Goal: Task Accomplishment & Management: Use online tool/utility

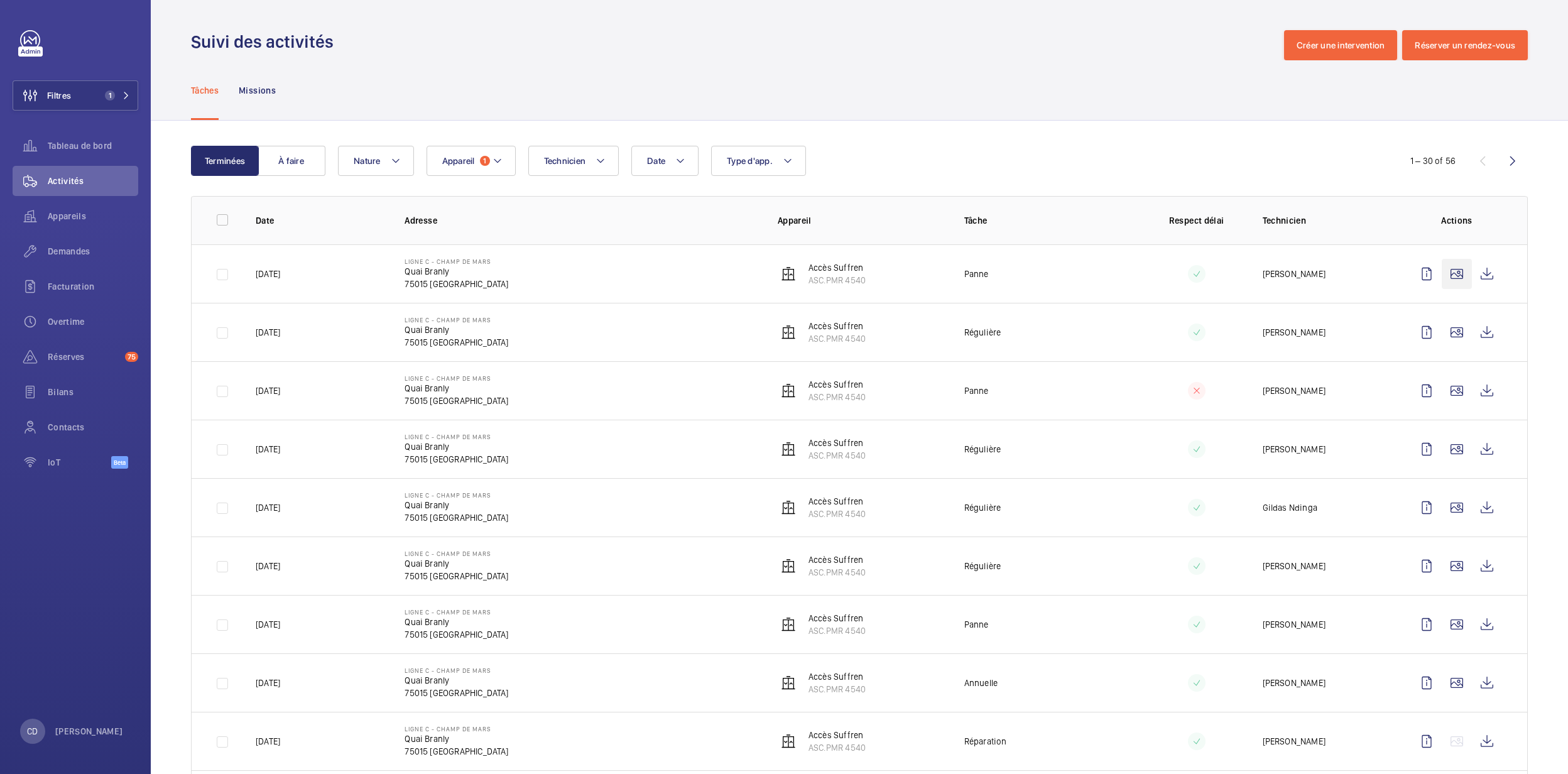
click at [1441, 270] on wm-front-icon-button at bounding box center [1456, 274] width 30 height 30
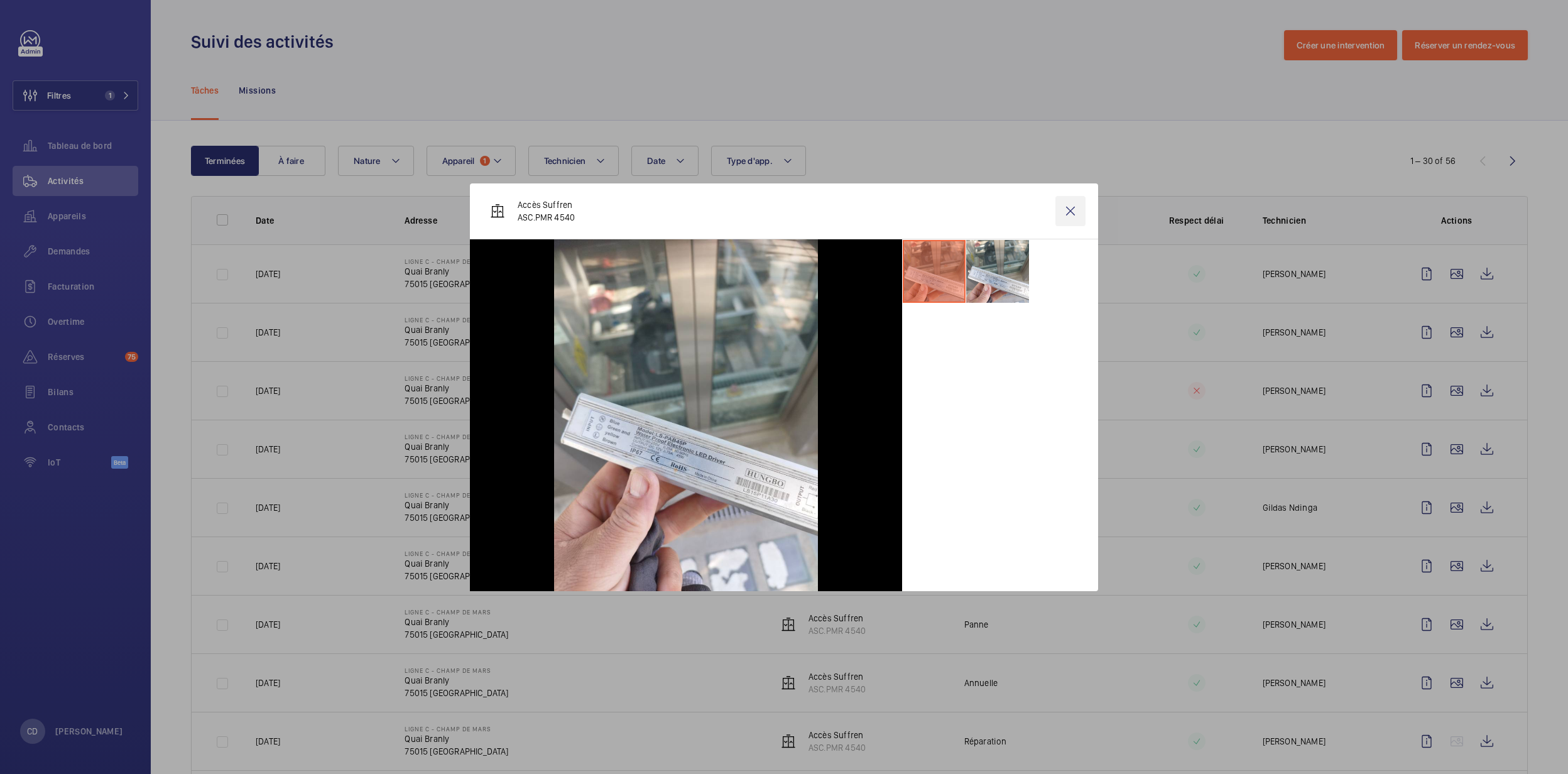
click at [1074, 209] on wm-front-icon-button at bounding box center [1070, 211] width 30 height 30
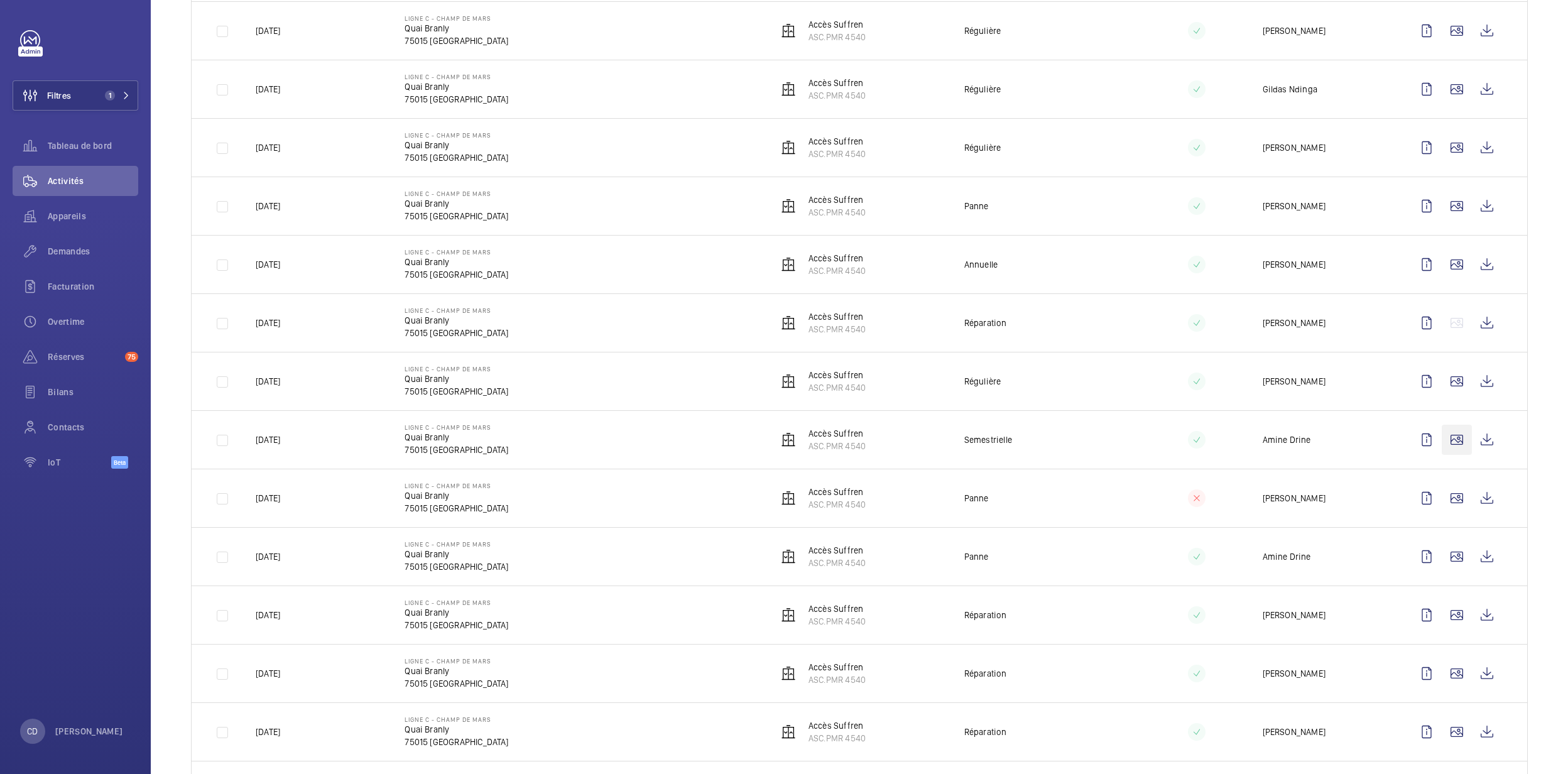
click at [1441, 440] on wm-front-icon-button at bounding box center [1456, 440] width 30 height 30
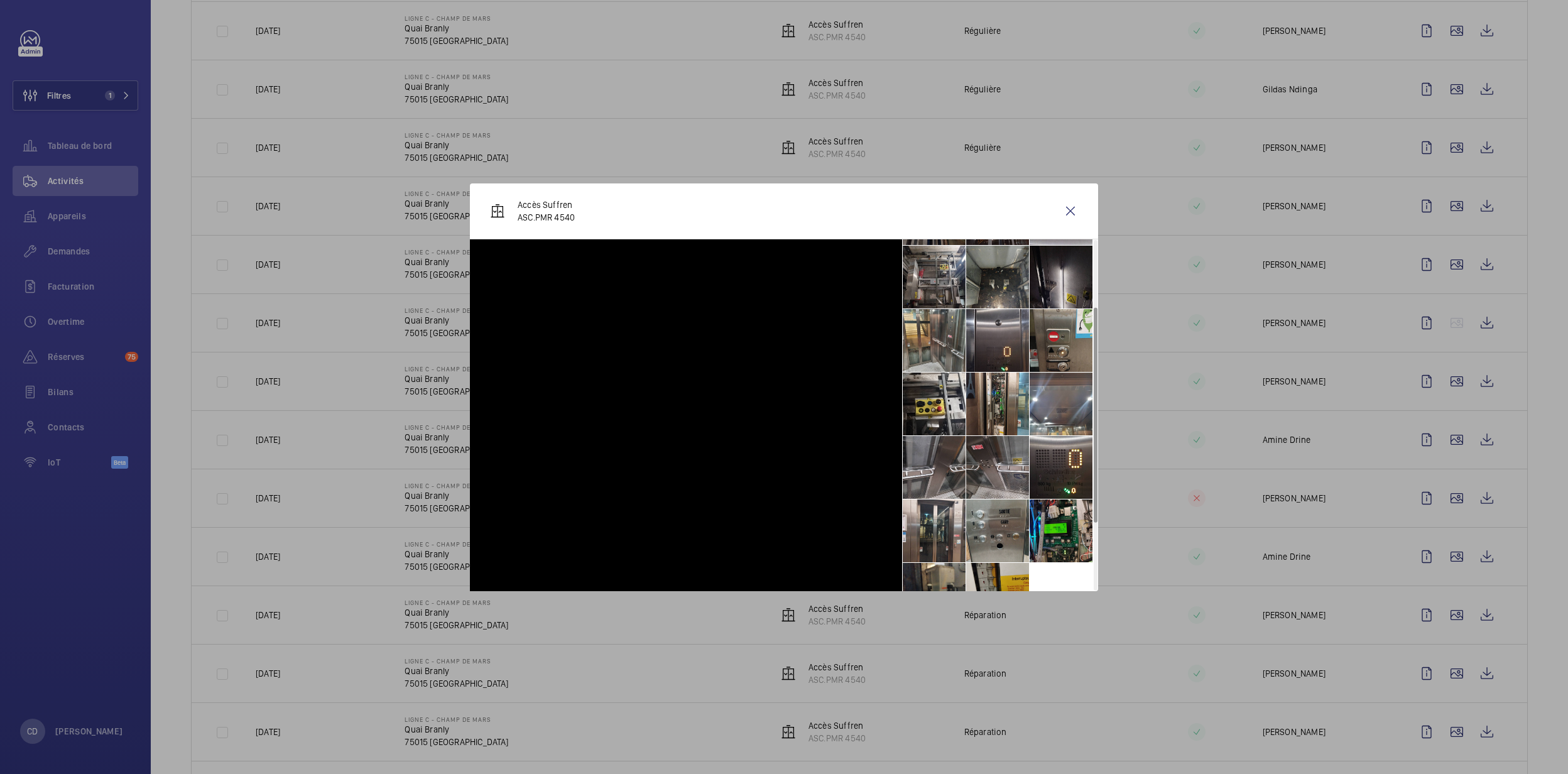
scroll to position [220, 0]
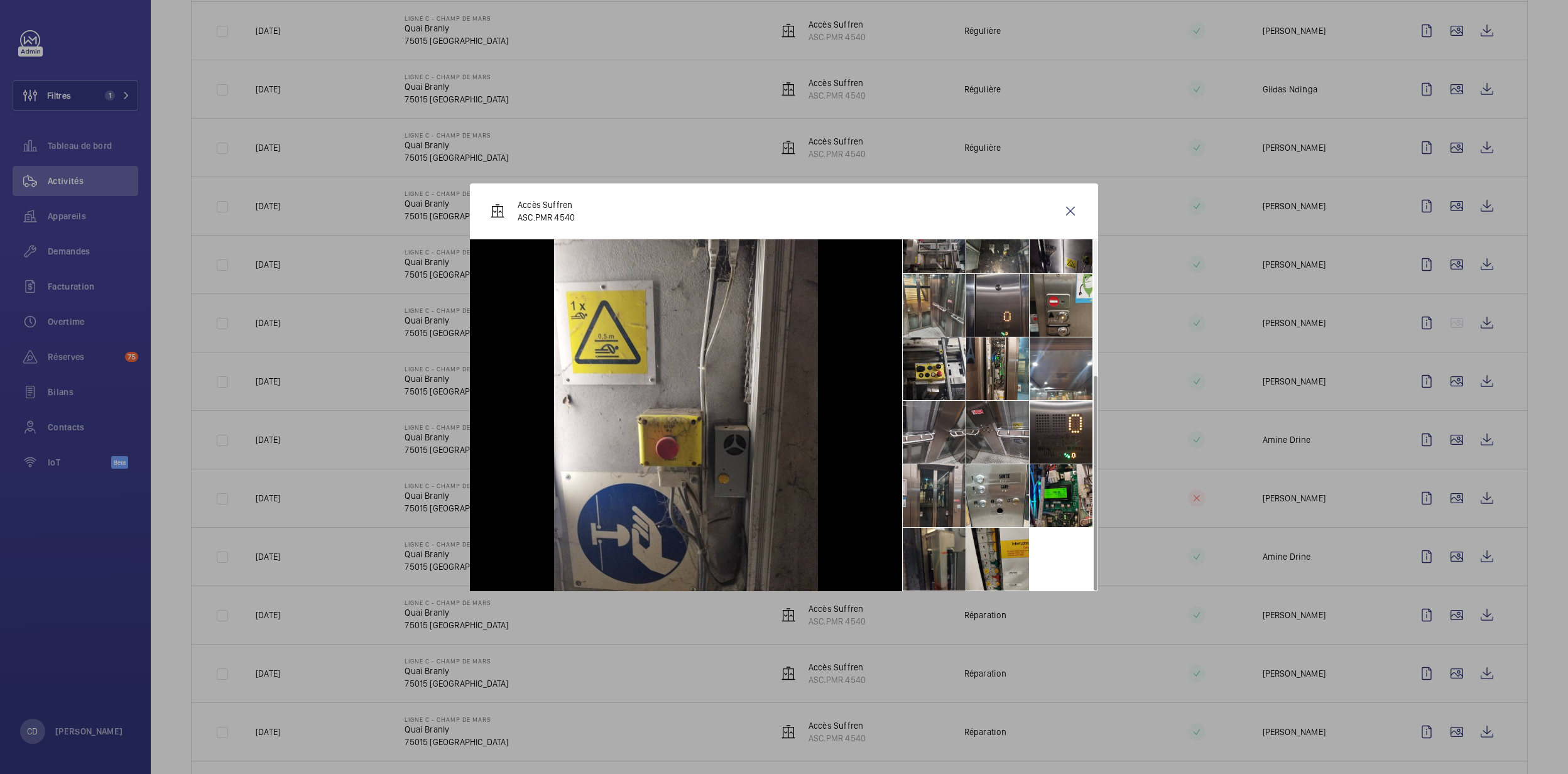
click at [952, 483] on li at bounding box center [934, 495] width 62 height 62
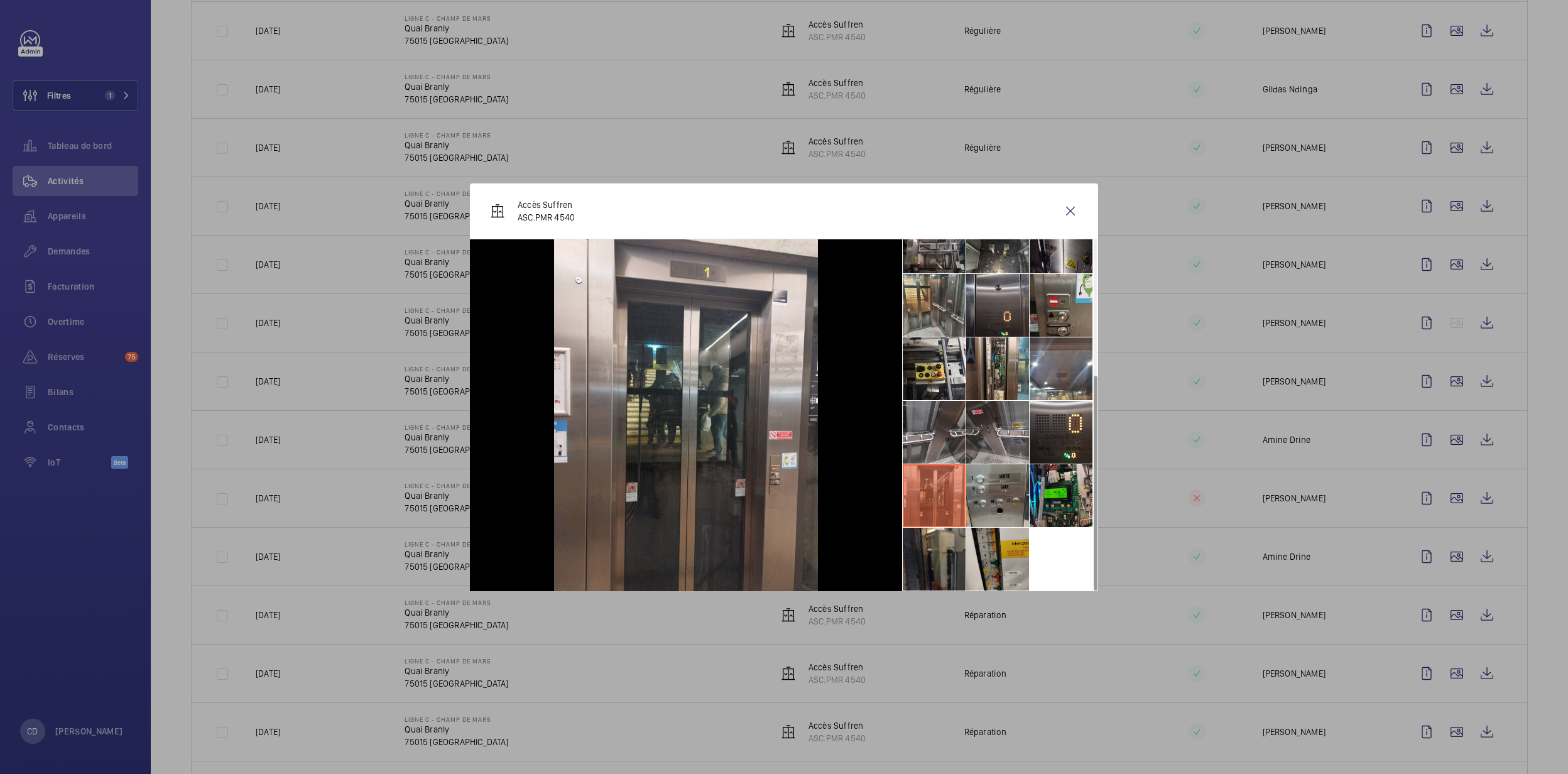
click at [983, 481] on li at bounding box center [997, 495] width 62 height 62
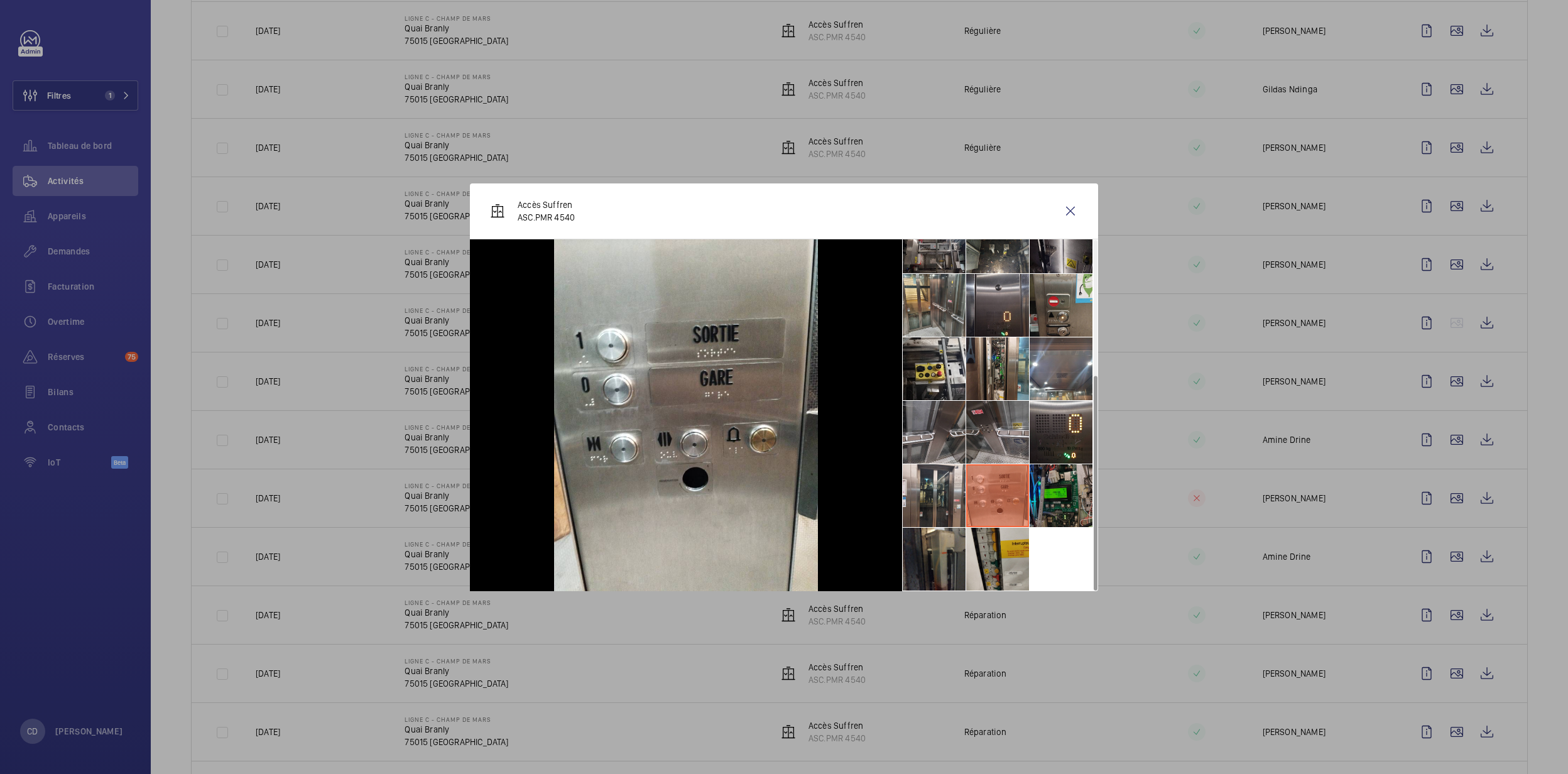
click at [1037, 484] on li at bounding box center [1060, 495] width 62 height 62
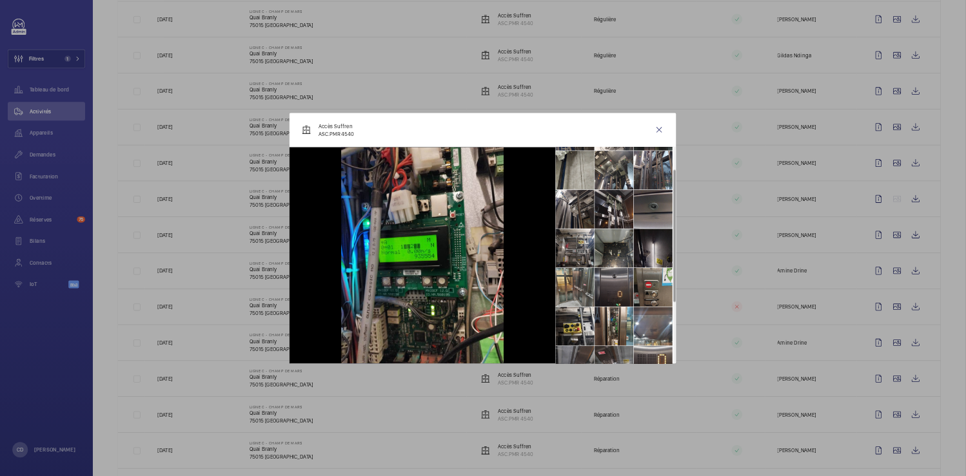
scroll to position [86, 0]
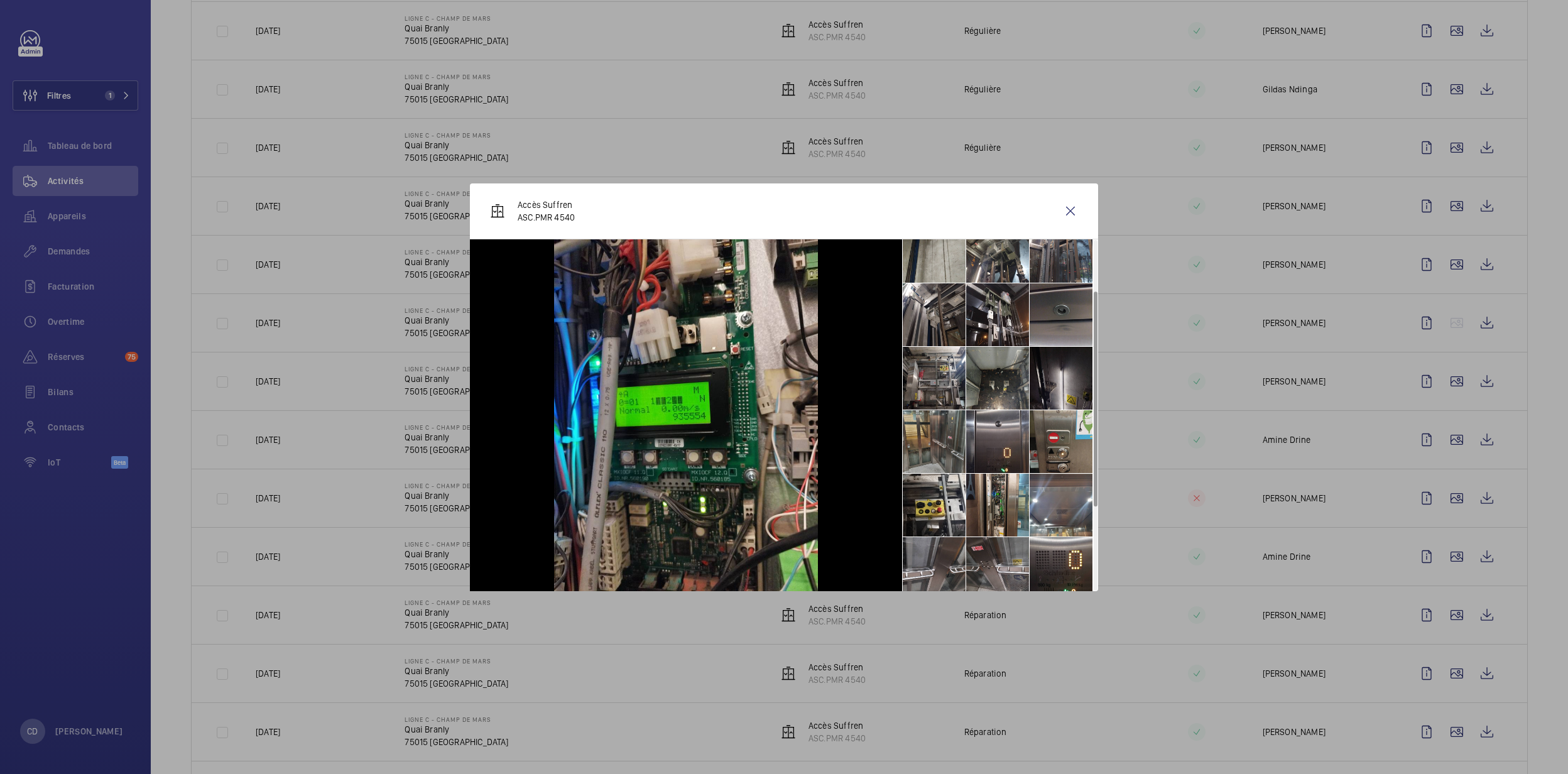
click at [943, 448] on li at bounding box center [934, 442] width 62 height 62
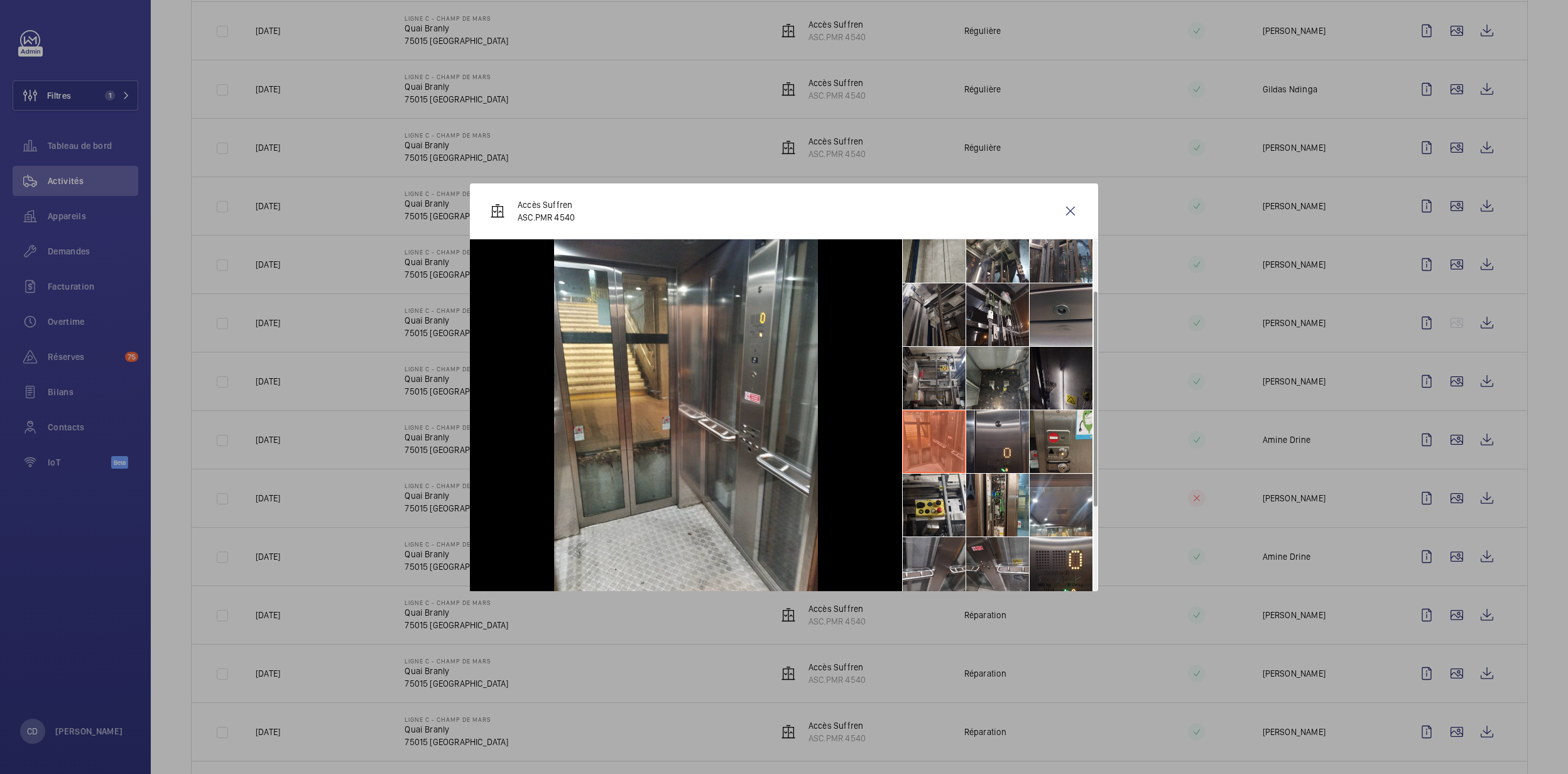
click at [927, 343] on li at bounding box center [934, 315] width 62 height 62
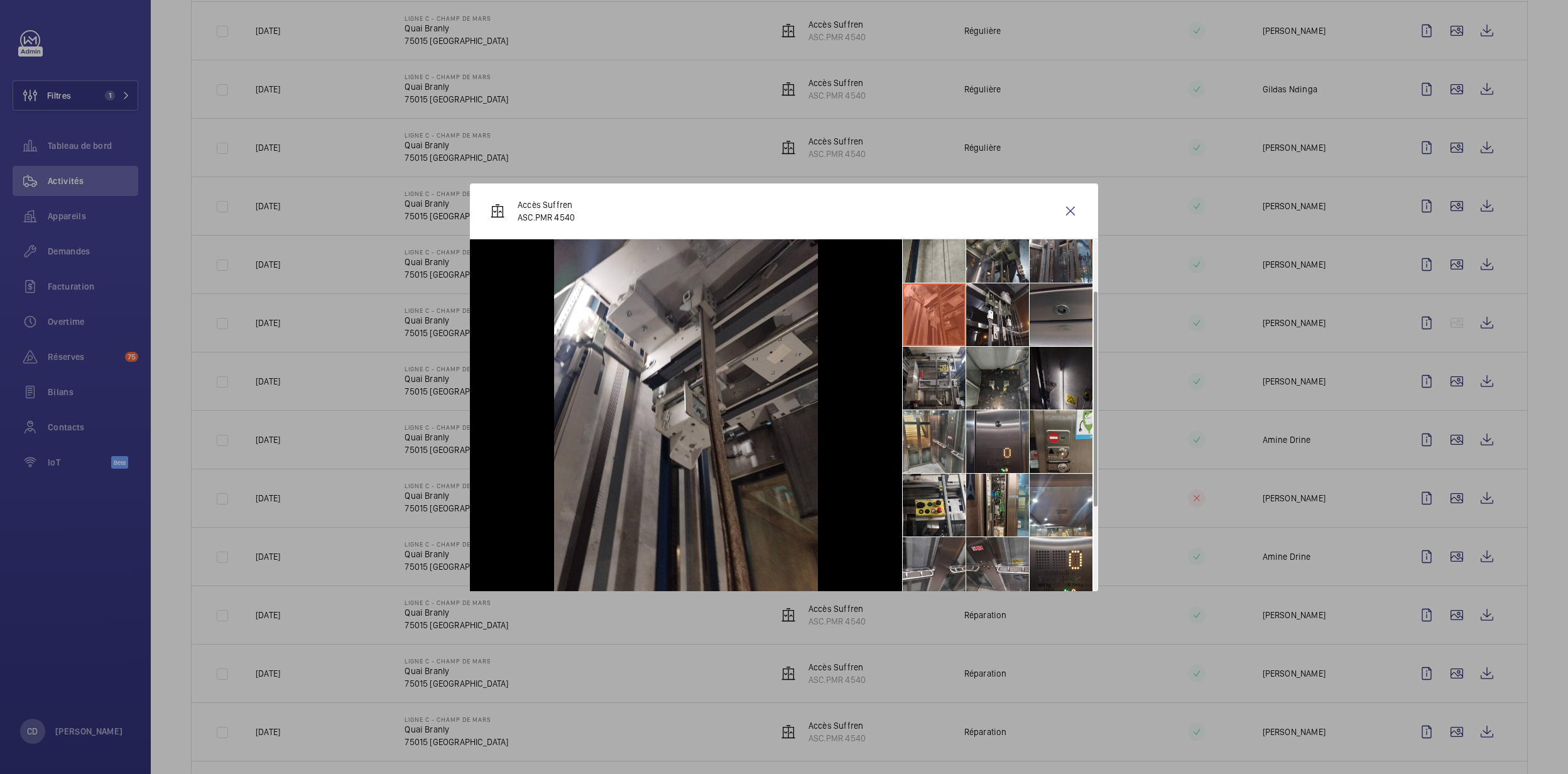
click at [1010, 277] on li at bounding box center [997, 252] width 62 height 62
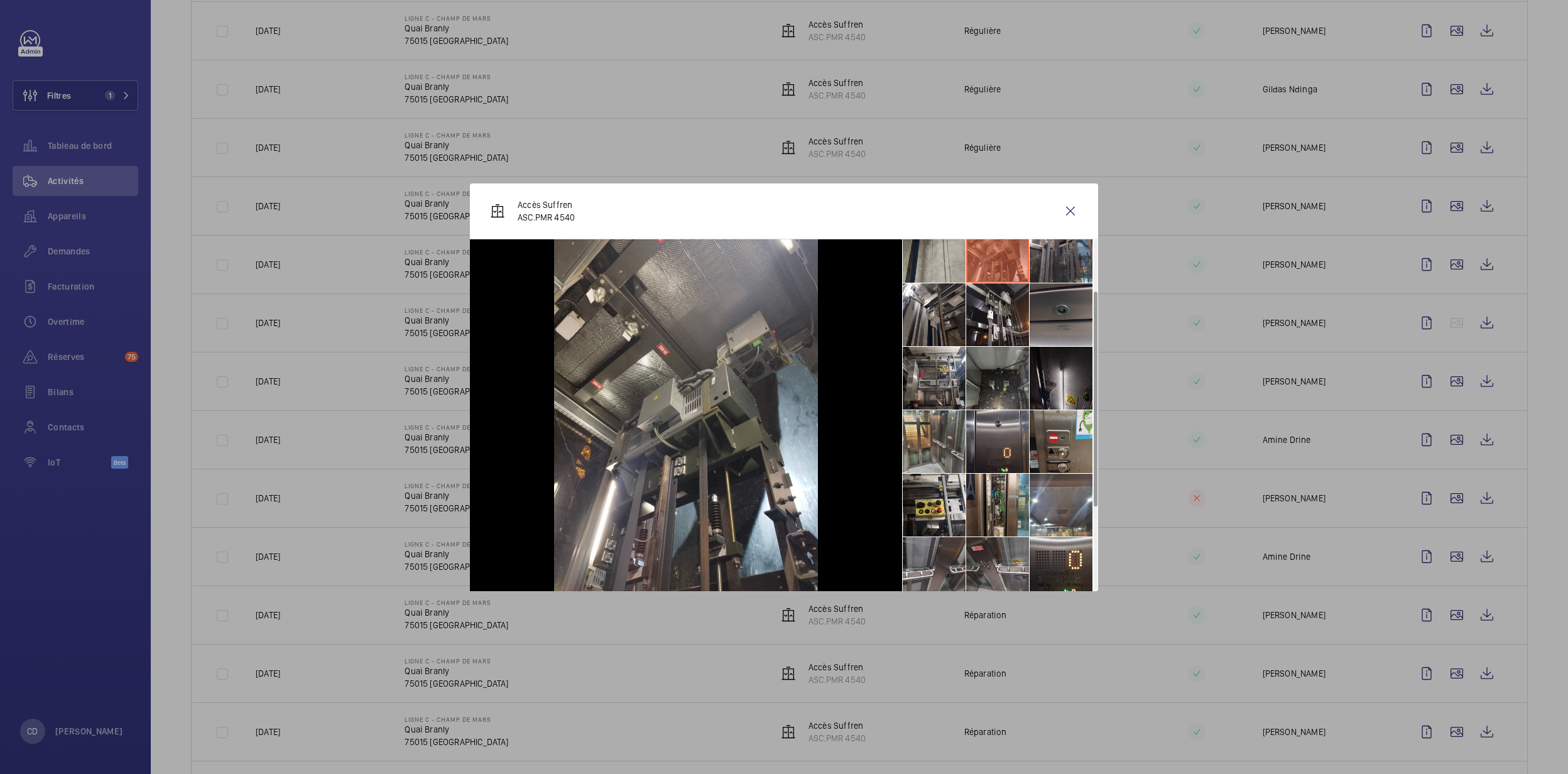
click at [1008, 358] on li at bounding box center [997, 378] width 62 height 62
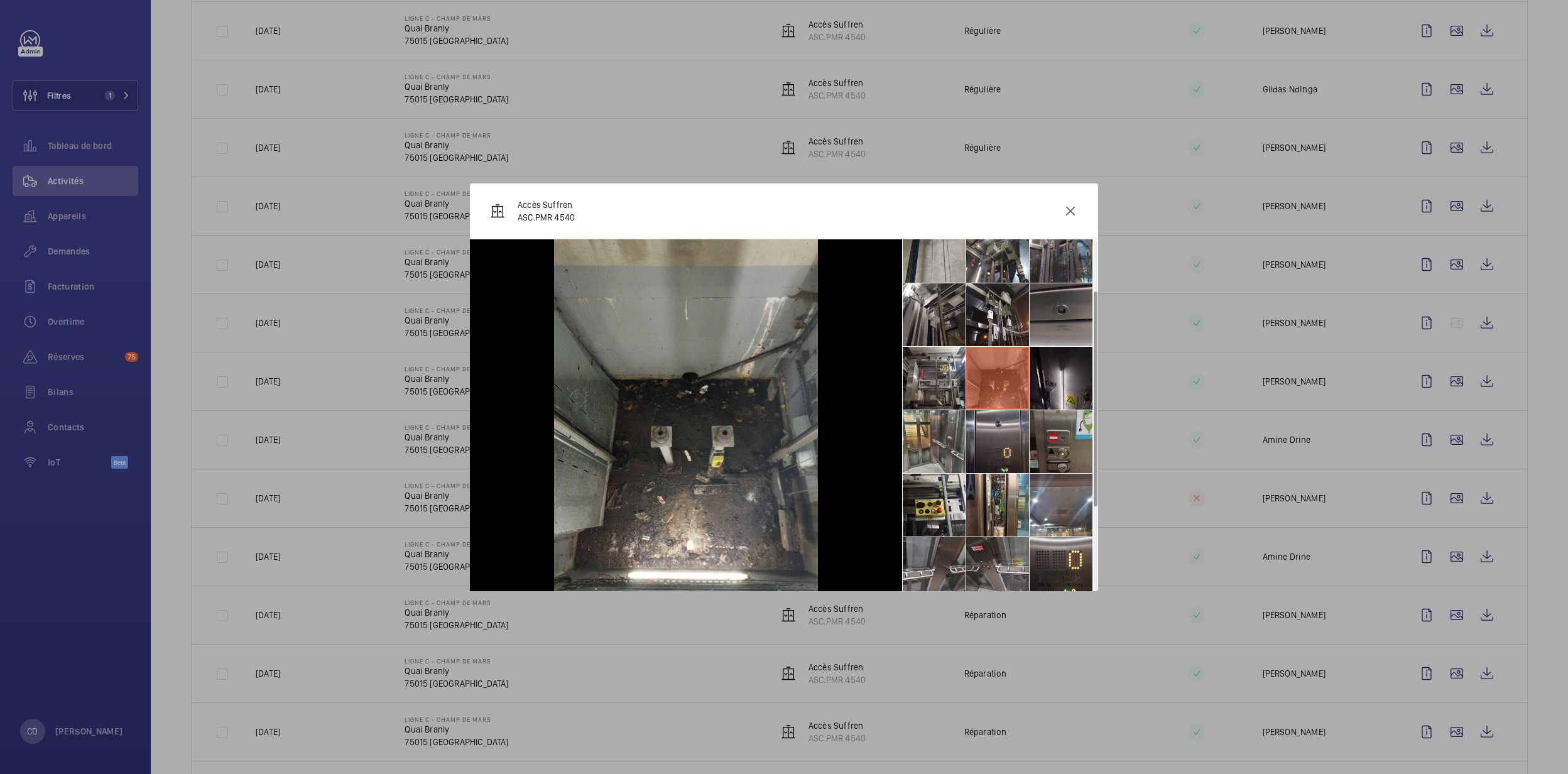
click at [1076, 432] on li at bounding box center [1060, 442] width 62 height 62
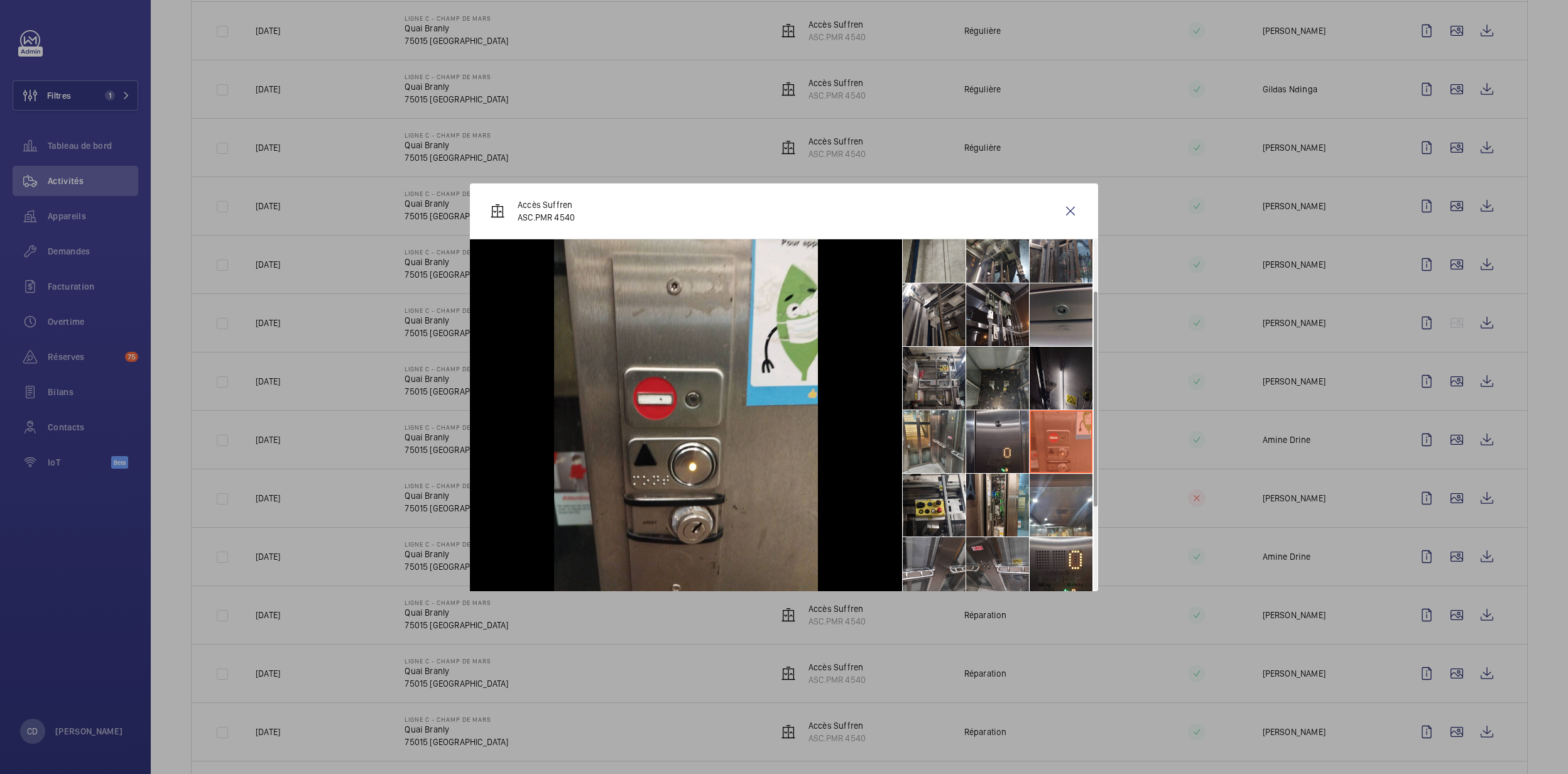
click at [1020, 368] on li at bounding box center [997, 378] width 62 height 62
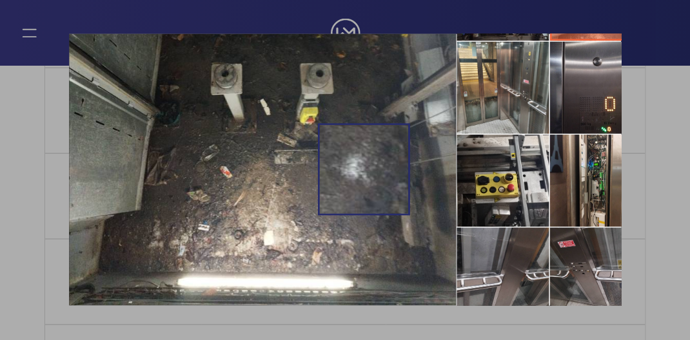
scroll to position [85, 0]
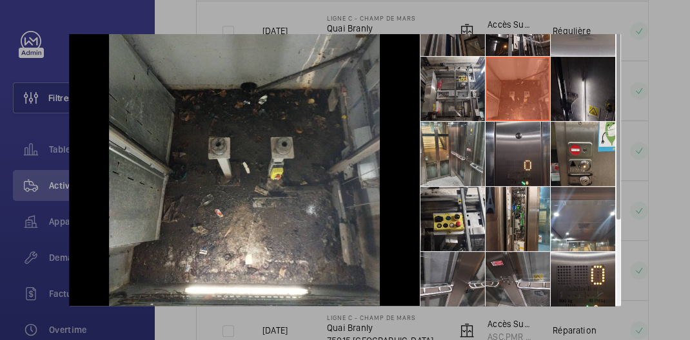
click at [646, 41] on div at bounding box center [345, 170] width 690 height 340
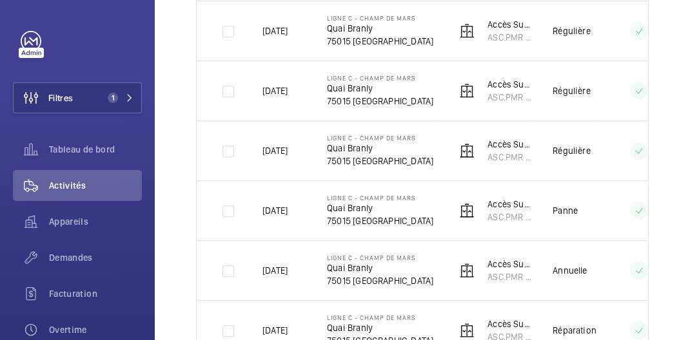
scroll to position [0, 0]
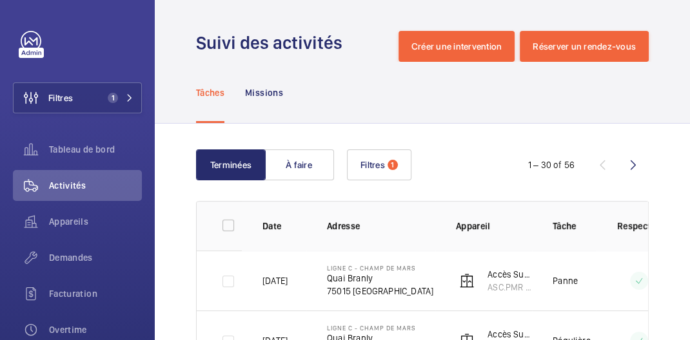
click at [390, 282] on p "Quai Branly" at bounding box center [380, 278] width 106 height 13
click at [0, 0] on tr "09/07/2025 Ligne C - CHAMP DE MARS Quai Branly 75015 PARIS Accès Suffren ASC.PM…" at bounding box center [0, 0] width 0 height 0
drag, startPoint x: 420, startPoint y: 282, endPoint x: 485, endPoint y: 285, distance: 65.8
click at [485, 285] on wm-front-device-cell "Accès Suffren ASC.PMR 4540" at bounding box center [494, 281] width 76 height 26
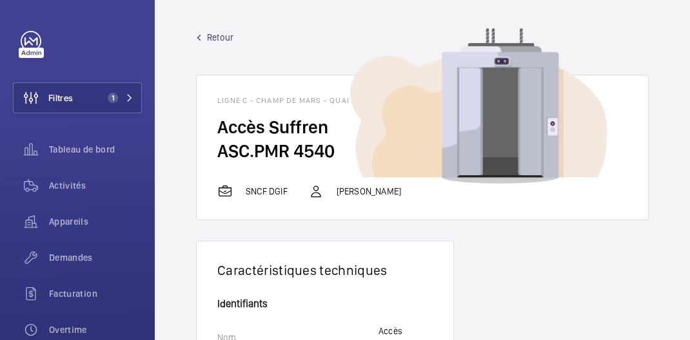
click at [369, 105] on img at bounding box center [478, 106] width 257 height 156
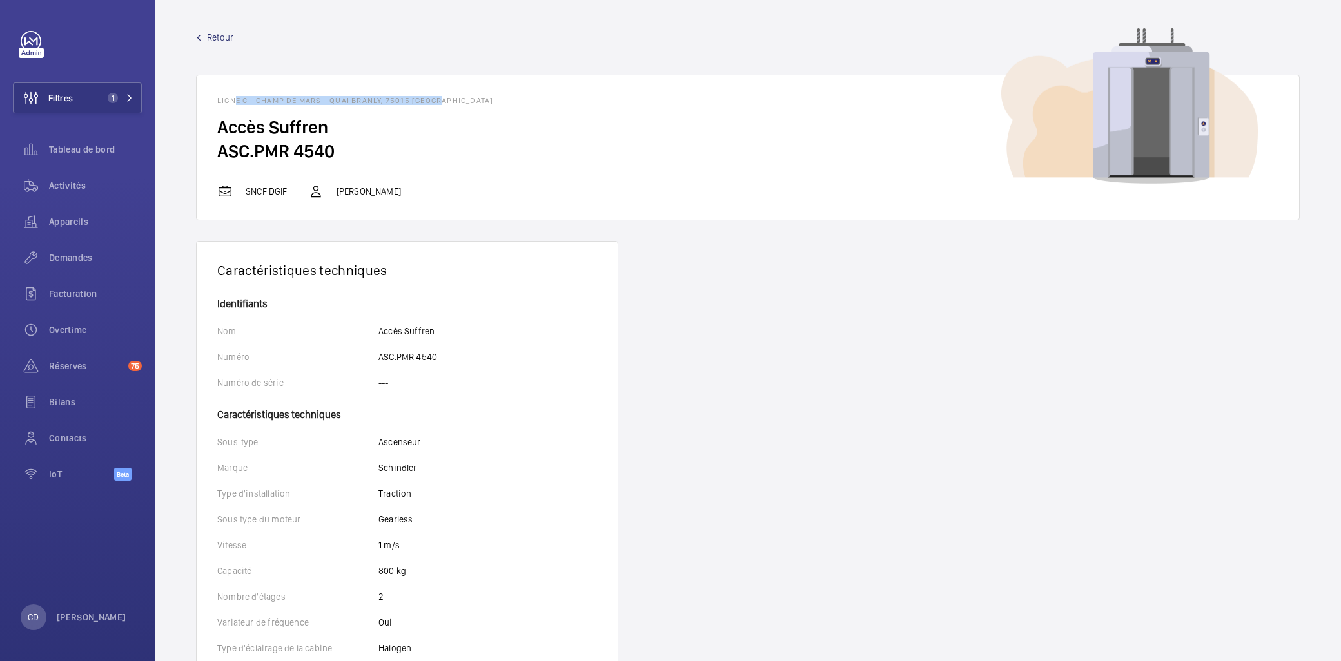
drag, startPoint x: 495, startPoint y: 107, endPoint x: 231, endPoint y: 87, distance: 265.0
click at [231, 87] on wm-front-card-header "Ligne C - CHAMP DE MARS - Quai Branly, 75015 PARIS" at bounding box center [748, 95] width 1102 height 40
drag, startPoint x: 231, startPoint y: 87, endPoint x: 376, endPoint y: 139, distance: 154.7
click at [376, 139] on h2 "ASC.PMR 4540" at bounding box center [747, 151] width 1061 height 24
drag, startPoint x: 355, startPoint y: 153, endPoint x: 205, endPoint y: 97, distance: 159.5
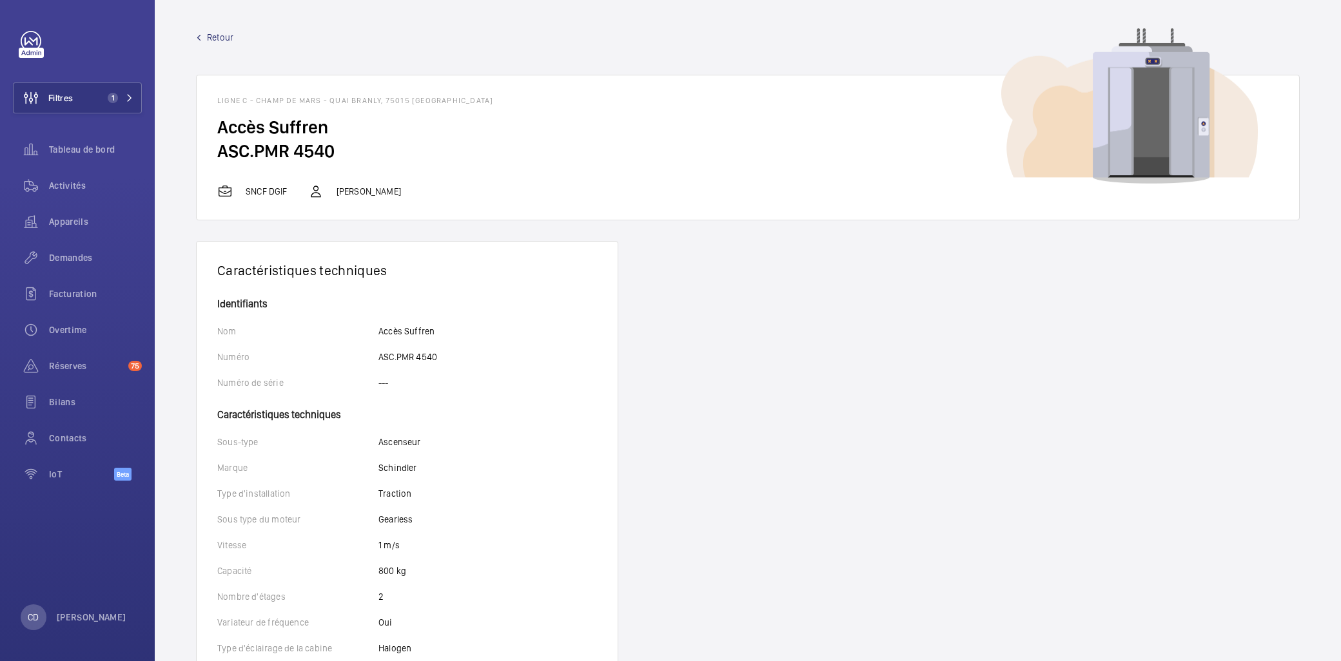
click at [205, 97] on wm-front-card "Ligne C - CHAMP DE MARS - Quai Branly, 75015 PARIS Accès Suffren ASC.PMR 4540 S…" at bounding box center [748, 148] width 1104 height 146
copy wm-front-card "Ligne C - CHAMP DE MARS - Quai Branly, 75015 PARIS Accès Suffren ASC.PMR 4540"
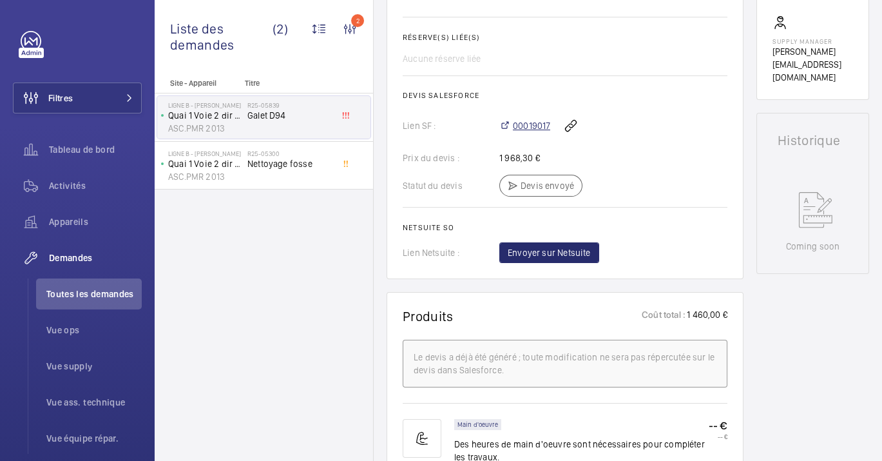
click at [536, 124] on span "00019017" at bounding box center [531, 125] width 37 height 13
click at [88, 219] on span "Appareils" at bounding box center [95, 221] width 93 height 13
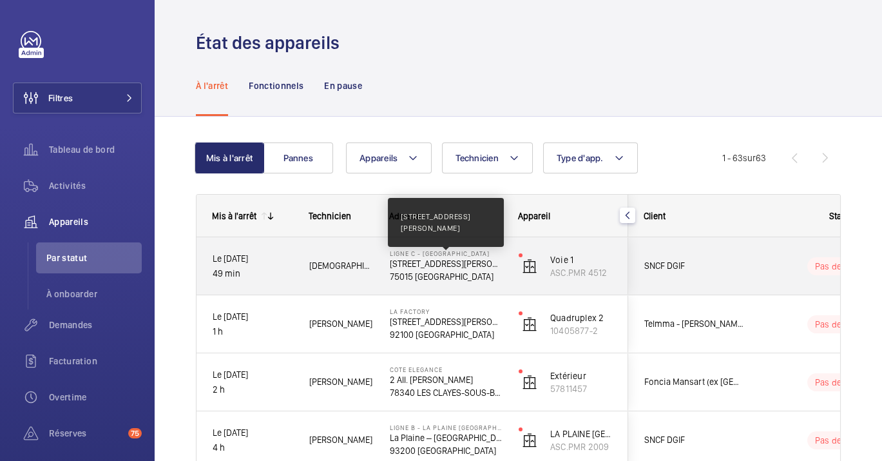
click at [436, 264] on p "[STREET_ADDRESS][PERSON_NAME]" at bounding box center [446, 263] width 112 height 13
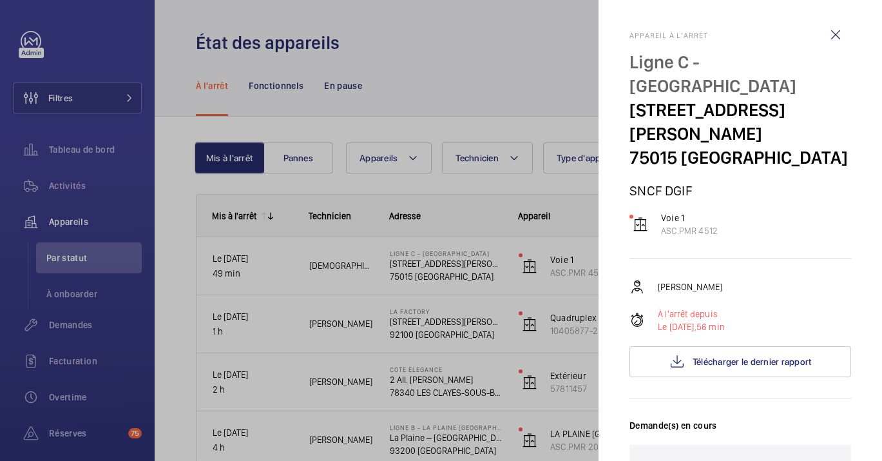
click at [295, 56] on div at bounding box center [441, 230] width 882 height 461
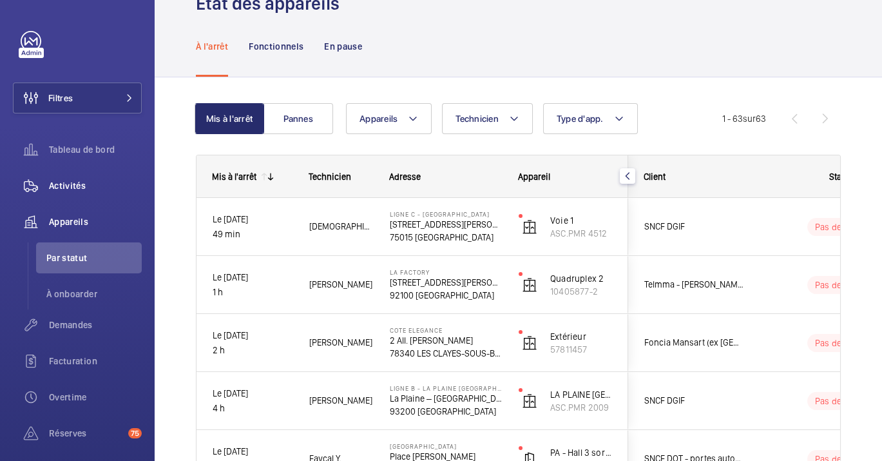
scroll to position [72, 0]
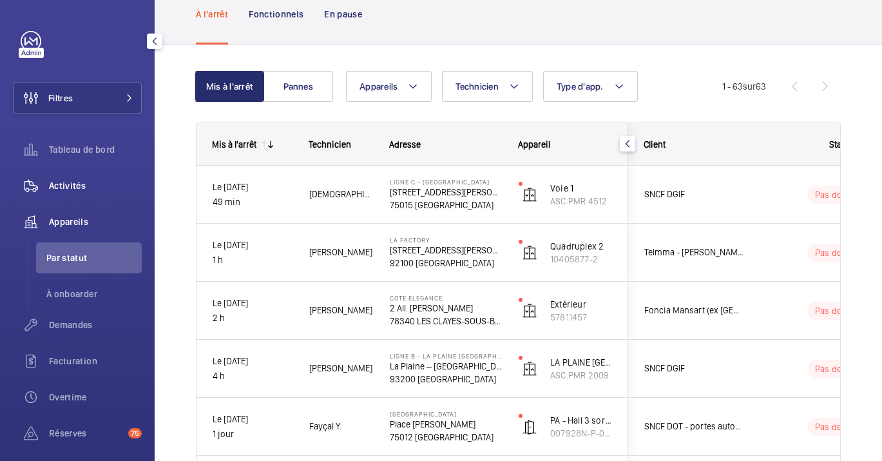
click at [70, 195] on div "Activités" at bounding box center [77, 185] width 129 height 31
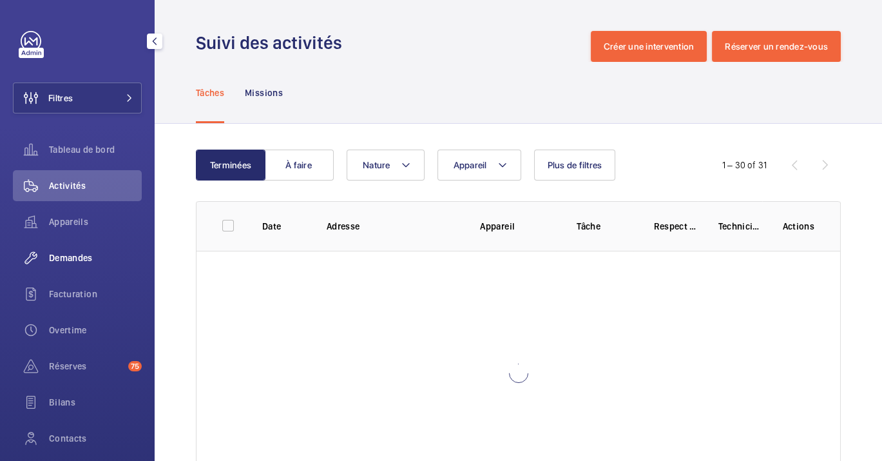
click at [77, 271] on div "Demandes" at bounding box center [77, 257] width 129 height 31
